Goal: Check status: Check status

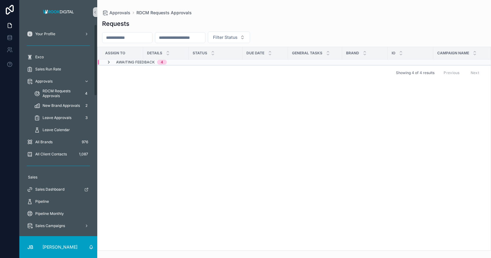
click at [109, 62] on icon "scrollable content" at bounding box center [108, 62] width 5 height 5
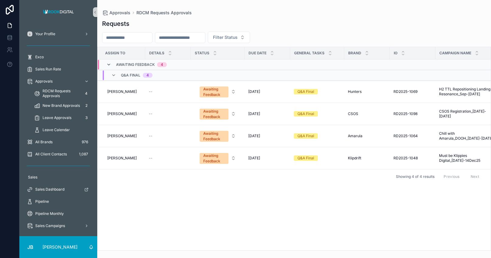
click at [108, 63] on icon "scrollable content" at bounding box center [108, 64] width 5 height 5
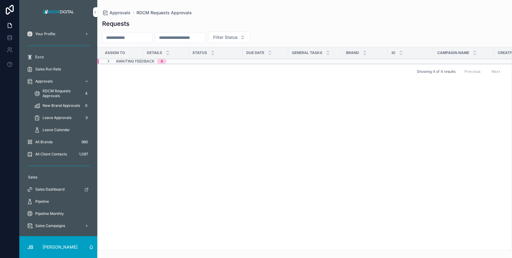
click at [109, 61] on icon "scrollable content" at bounding box center [108, 61] width 5 height 5
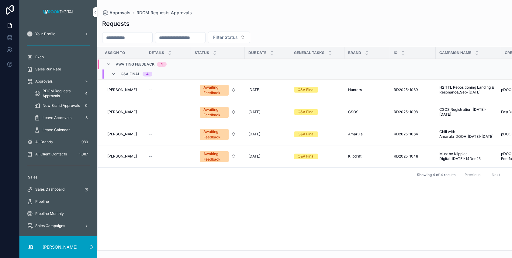
click at [232, 92] on button "Awaiting Feedback" at bounding box center [218, 90] width 46 height 16
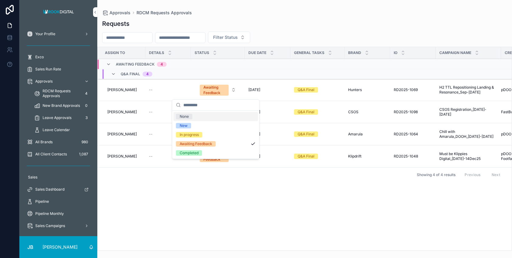
click at [232, 92] on button "Awaiting Feedback" at bounding box center [218, 90] width 46 height 16
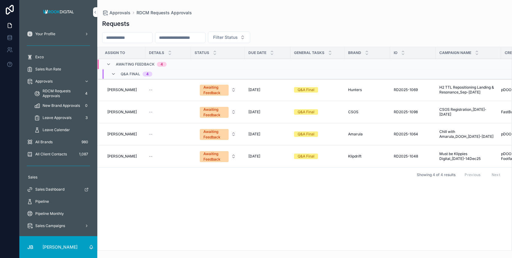
click at [113, 73] on icon "scrollable content" at bounding box center [113, 74] width 5 height 5
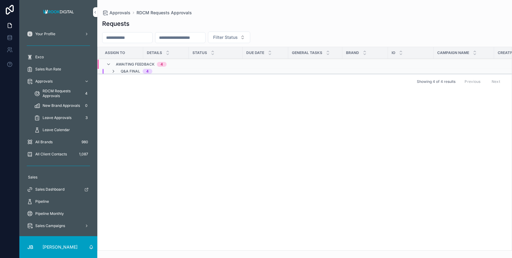
click at [107, 64] on icon "scrollable content" at bounding box center [108, 64] width 5 height 5
click at [107, 64] on div "Showing 4 of 4 results Previous Next" at bounding box center [305, 71] width 414 height 15
click at [108, 61] on icon "scrollable content" at bounding box center [108, 61] width 5 height 5
